Goal: Navigation & Orientation: Find specific page/section

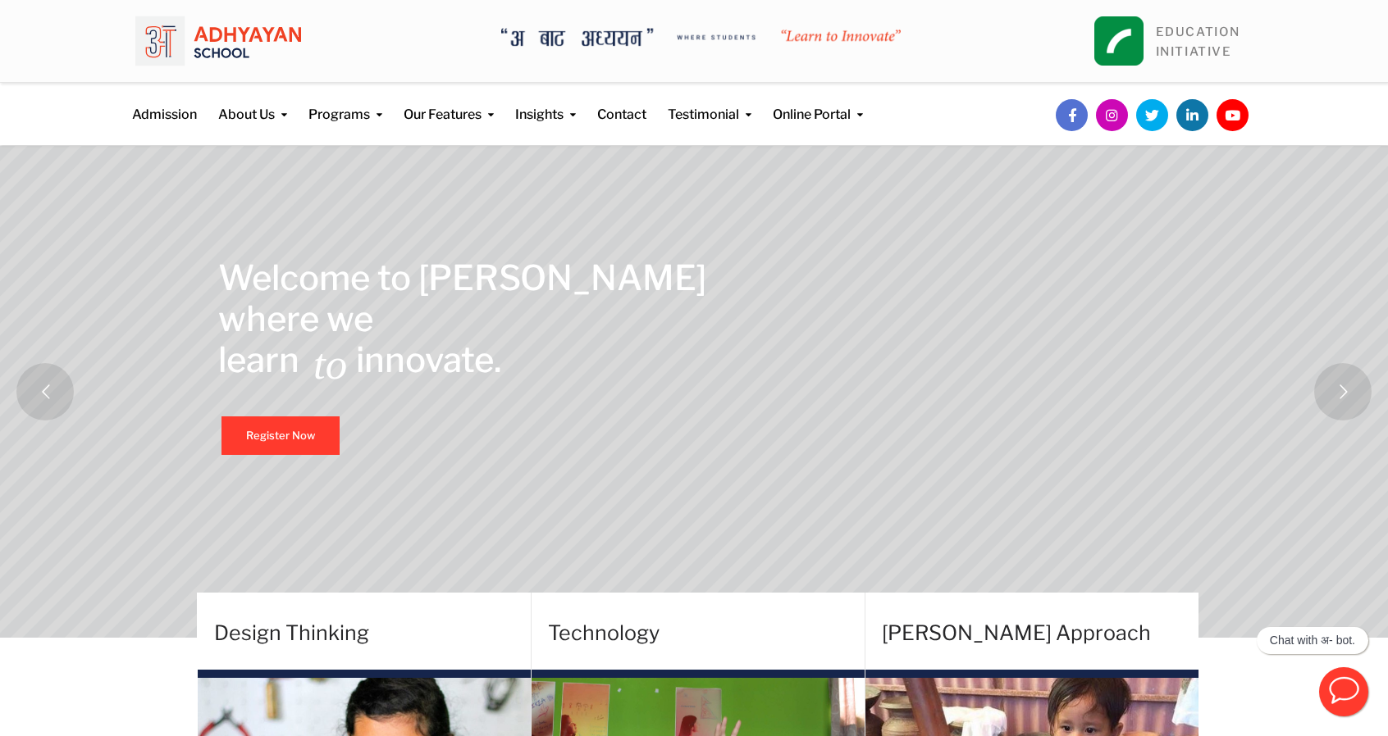
click at [910, 185] on rs-layer at bounding box center [694, 392] width 1388 height 492
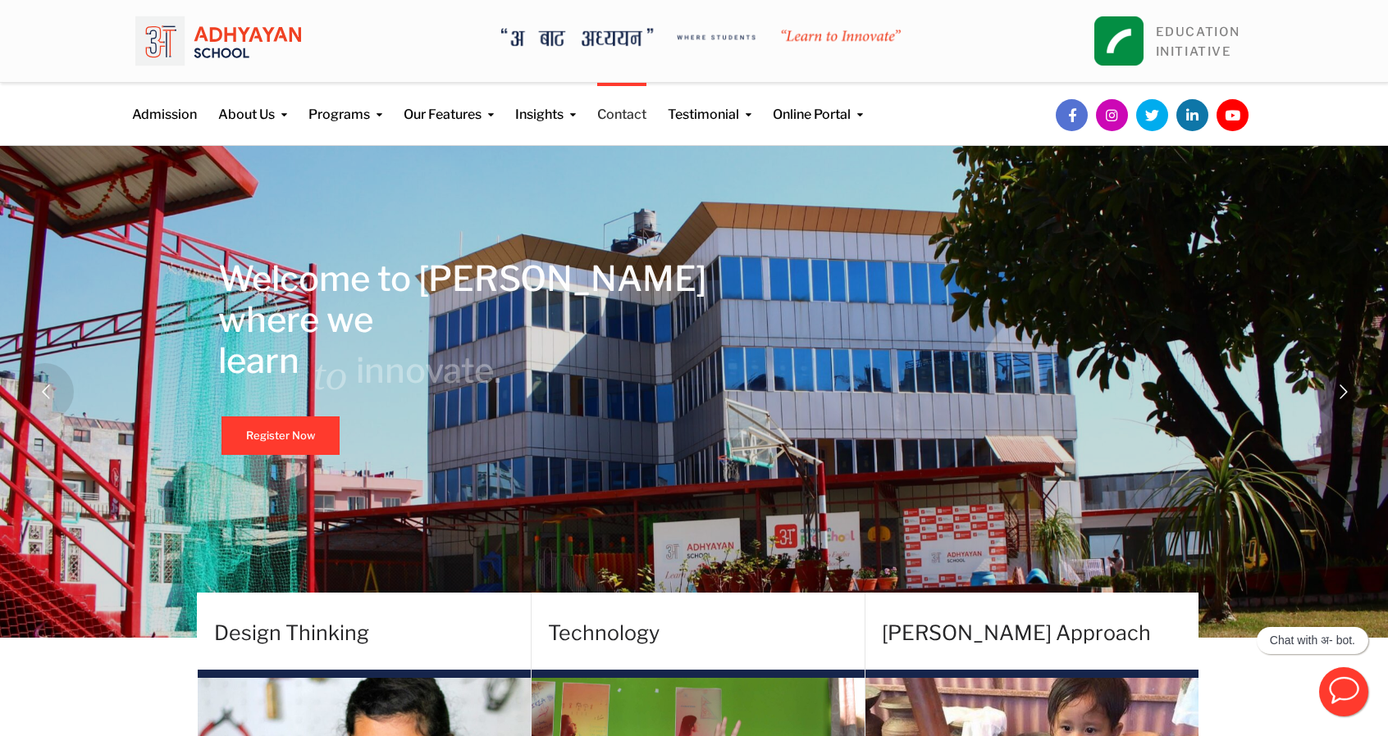
click at [642, 119] on link "Contact" at bounding box center [621, 104] width 49 height 42
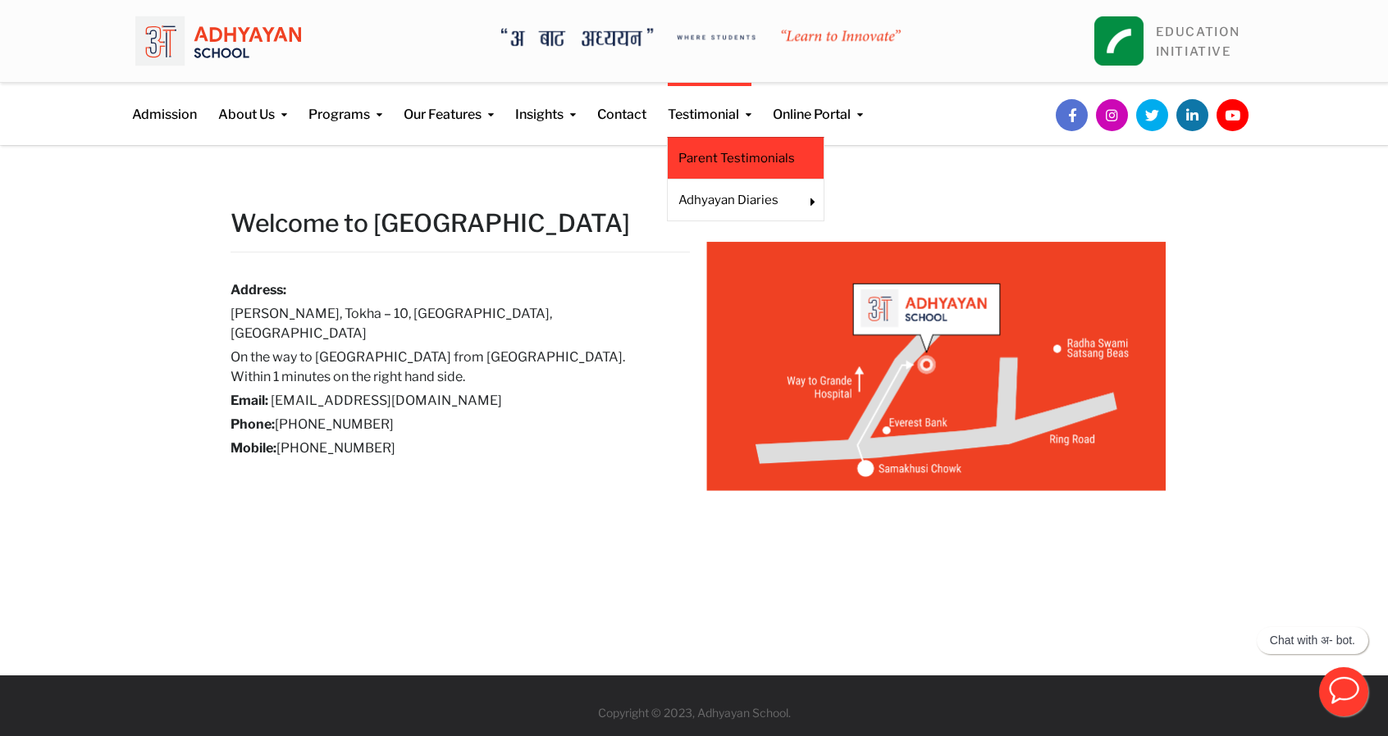
click at [735, 165] on link "Parent Testimonials" at bounding box center [745, 158] width 135 height 18
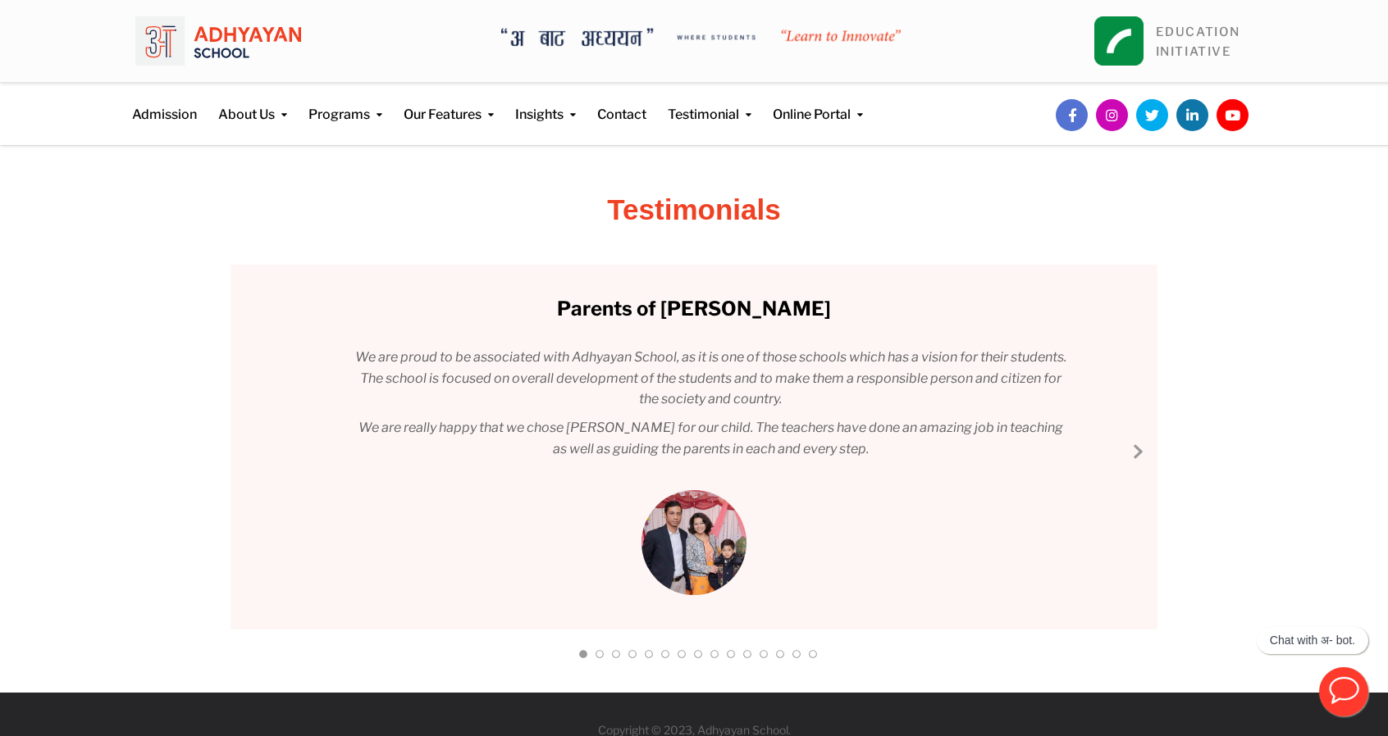
scroll to position [31, 0]
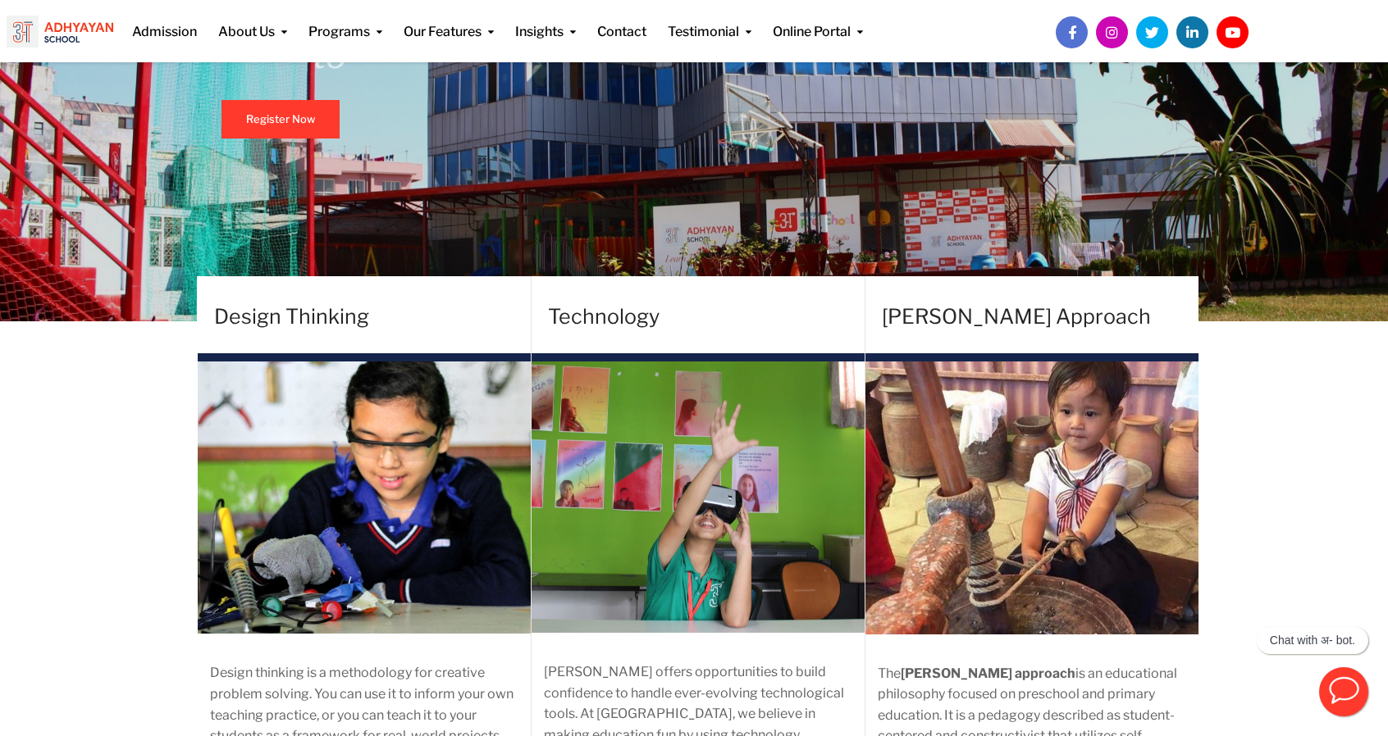
scroll to position [317, 0]
